Goal: Task Accomplishment & Management: Manage account settings

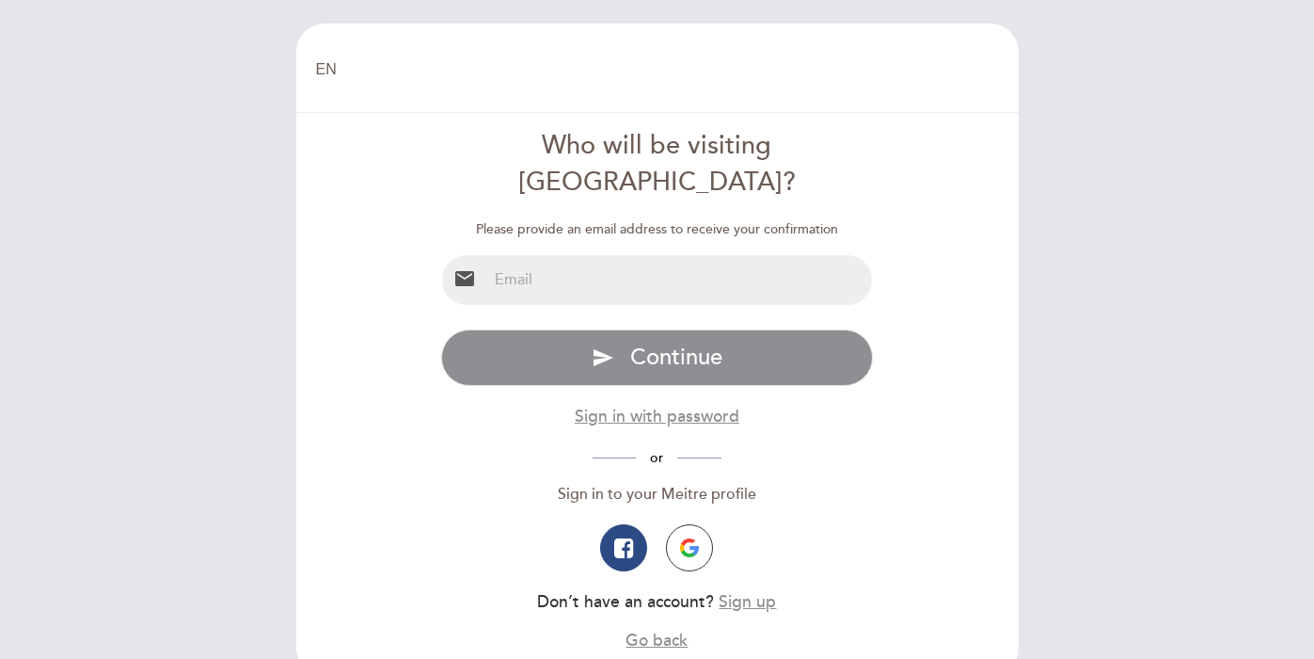
click at [646, 257] on input "email" at bounding box center [679, 280] width 385 height 50
type input "[EMAIL_ADDRESS][DOMAIN_NAME]"
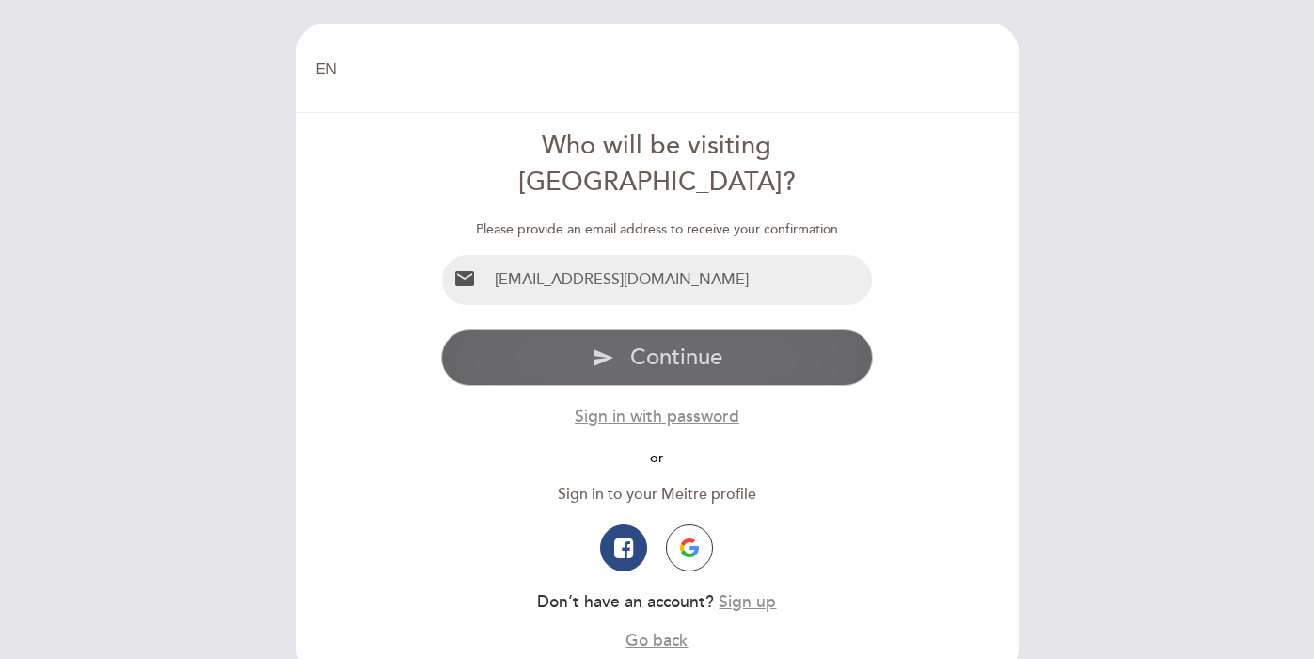
click at [655, 343] on span "Continue" at bounding box center [676, 356] width 92 height 27
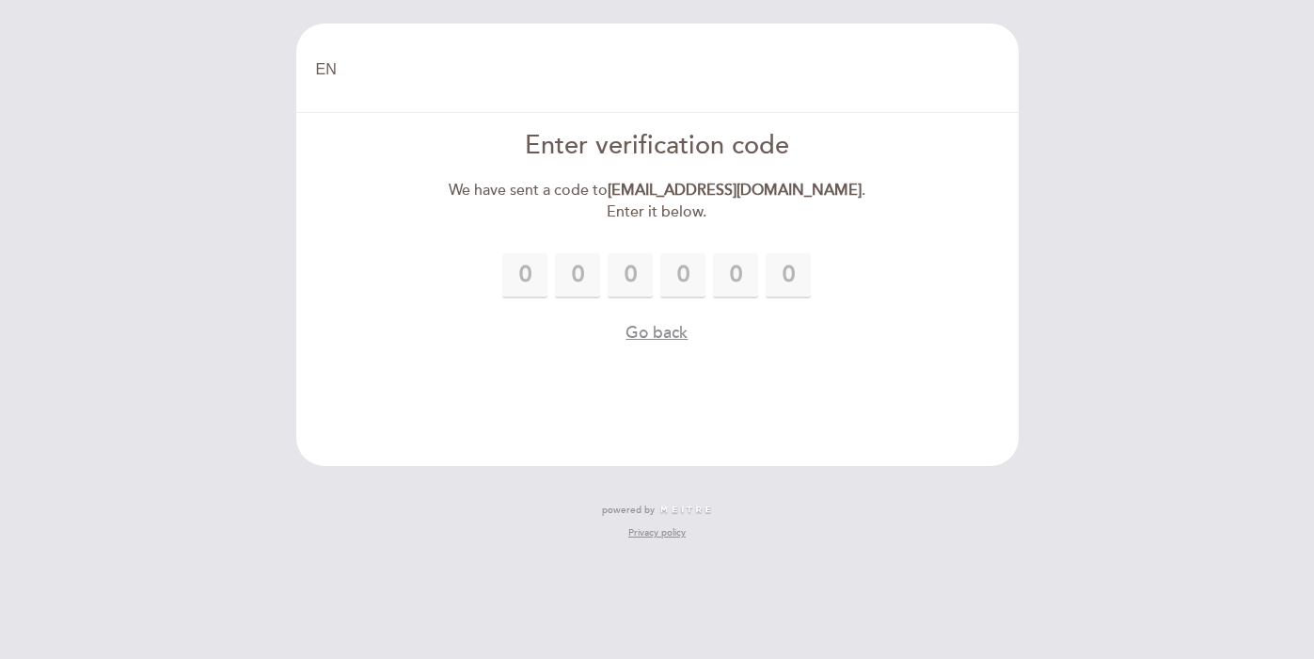
type input "4"
type input "5"
type input "8"
type input "9"
type input "7"
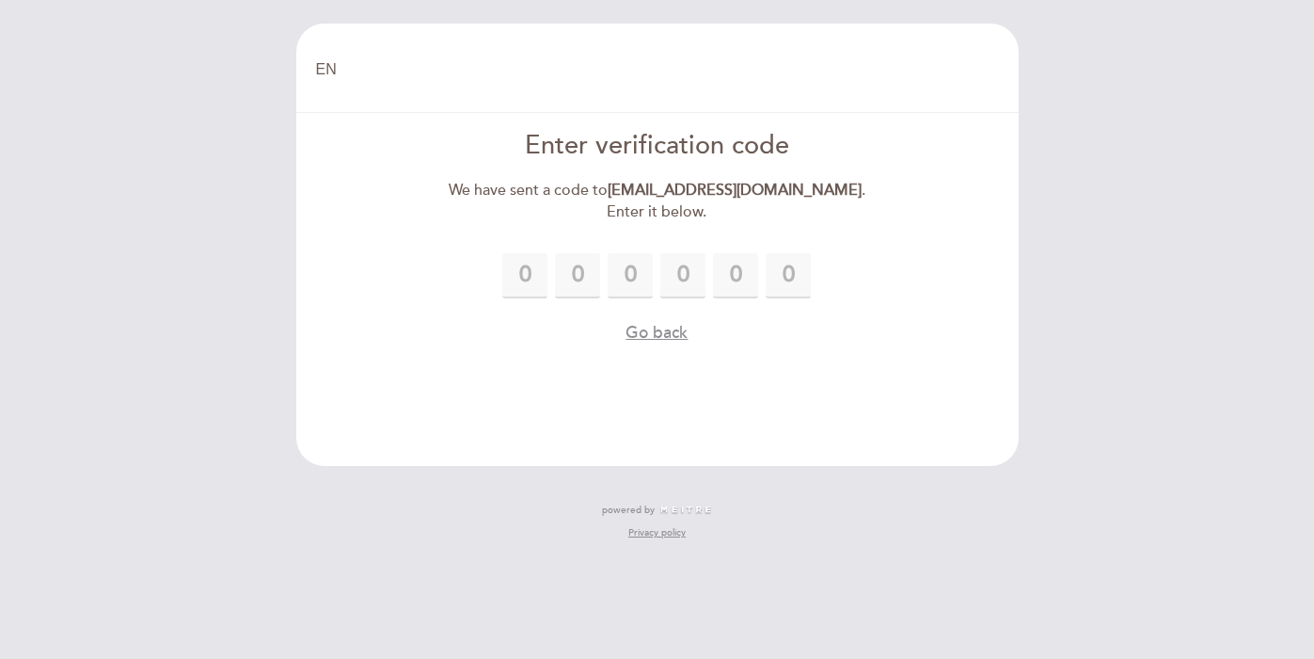
type input "7"
